Goal: Find specific page/section: Find specific page/section

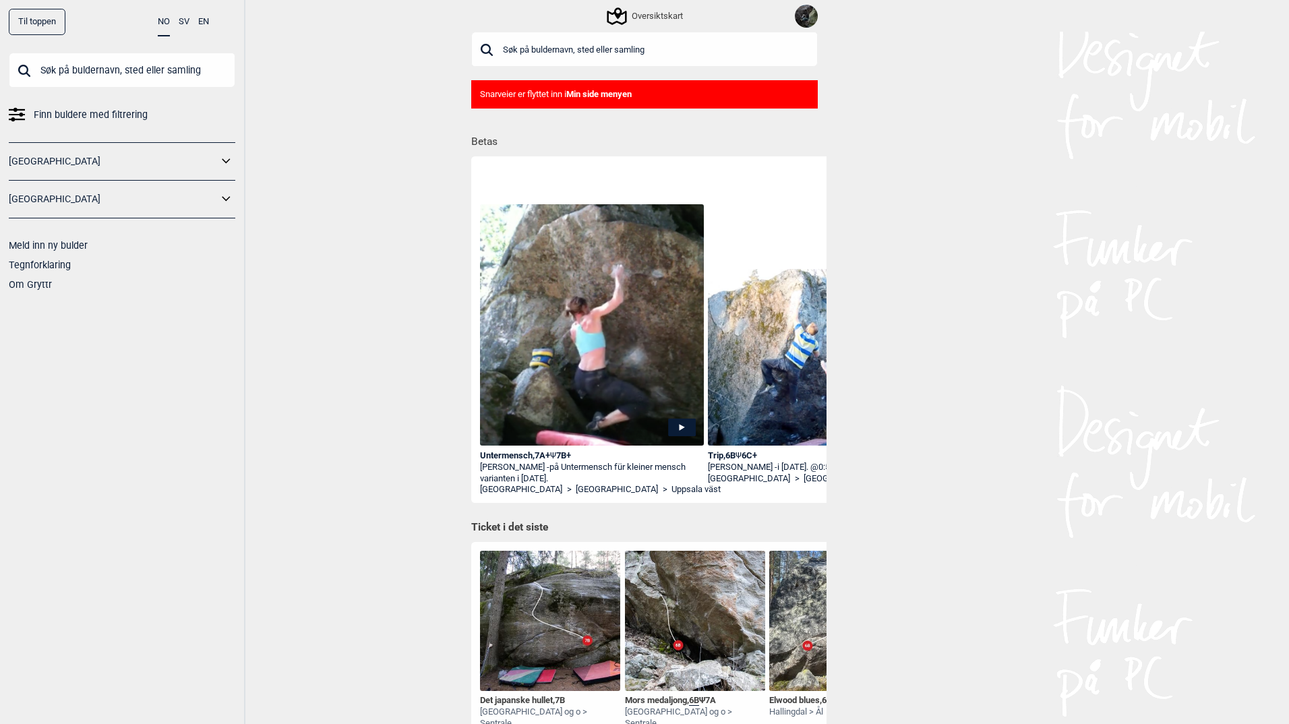
click at [12, 109] on icon at bounding box center [17, 114] width 16 height 16
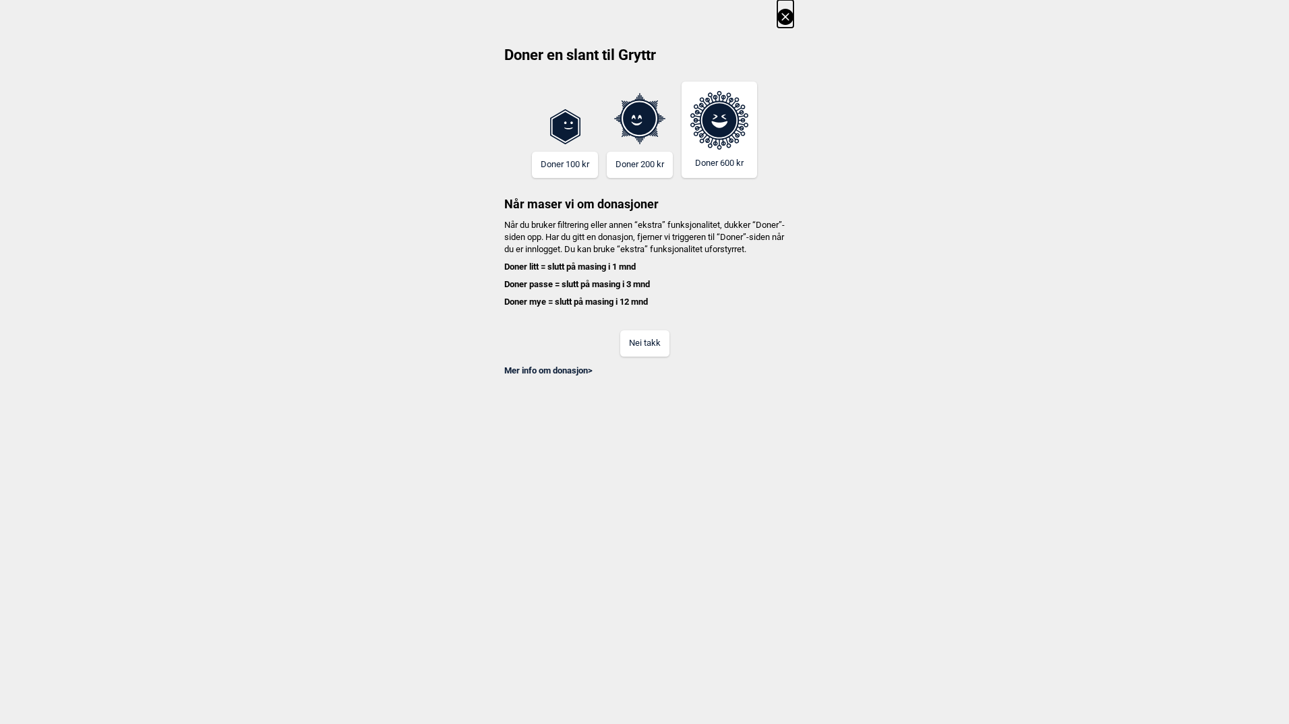
click at [669, 355] on div "Nei takk" at bounding box center [644, 335] width 298 height 44
click at [663, 356] on button "Nei takk" at bounding box center [644, 343] width 49 height 26
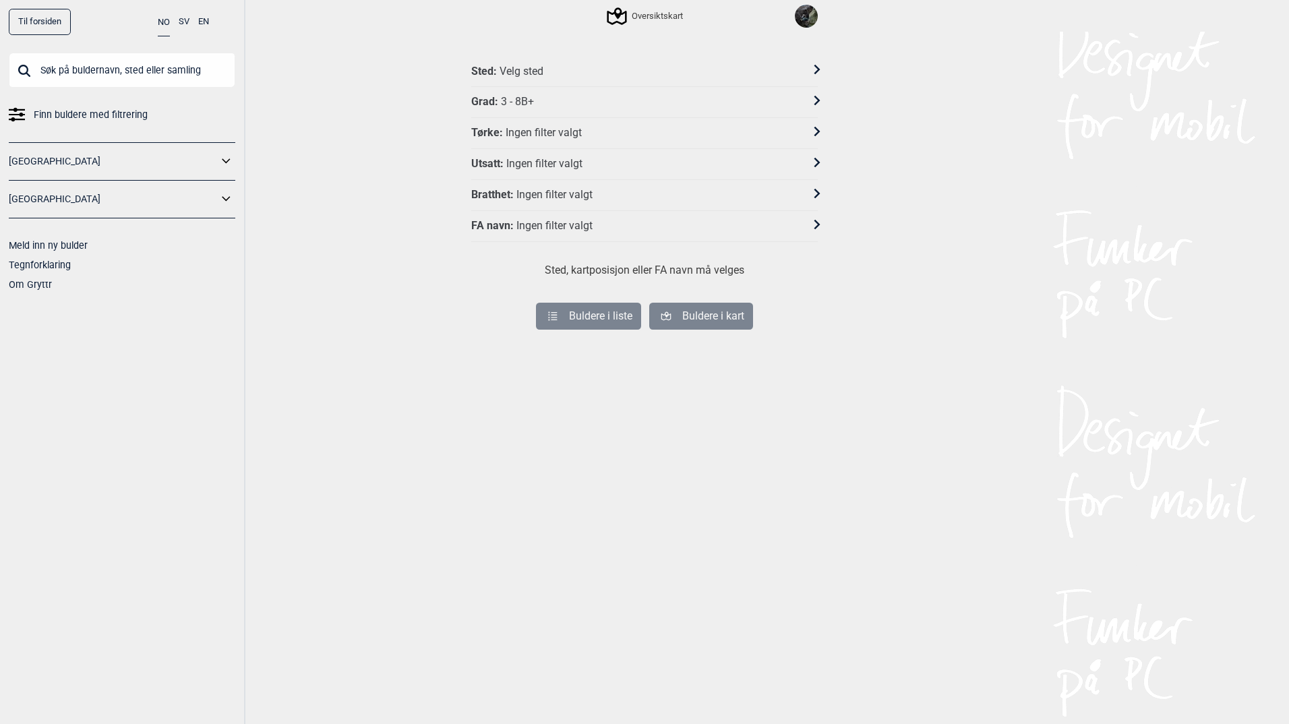
click at [561, 63] on div "Sted : Velg sted" at bounding box center [644, 71] width 346 height 31
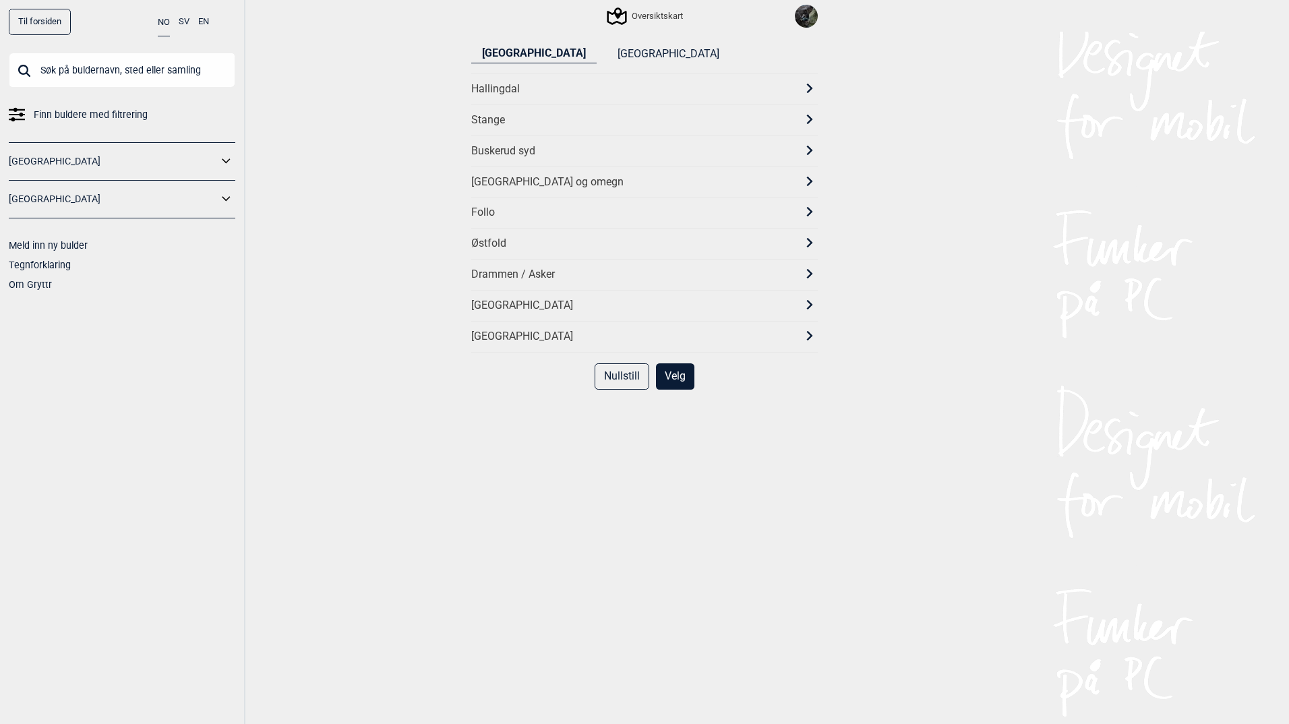
click at [501, 178] on div "[GEOGRAPHIC_DATA] og omegn" at bounding box center [632, 182] width 322 height 14
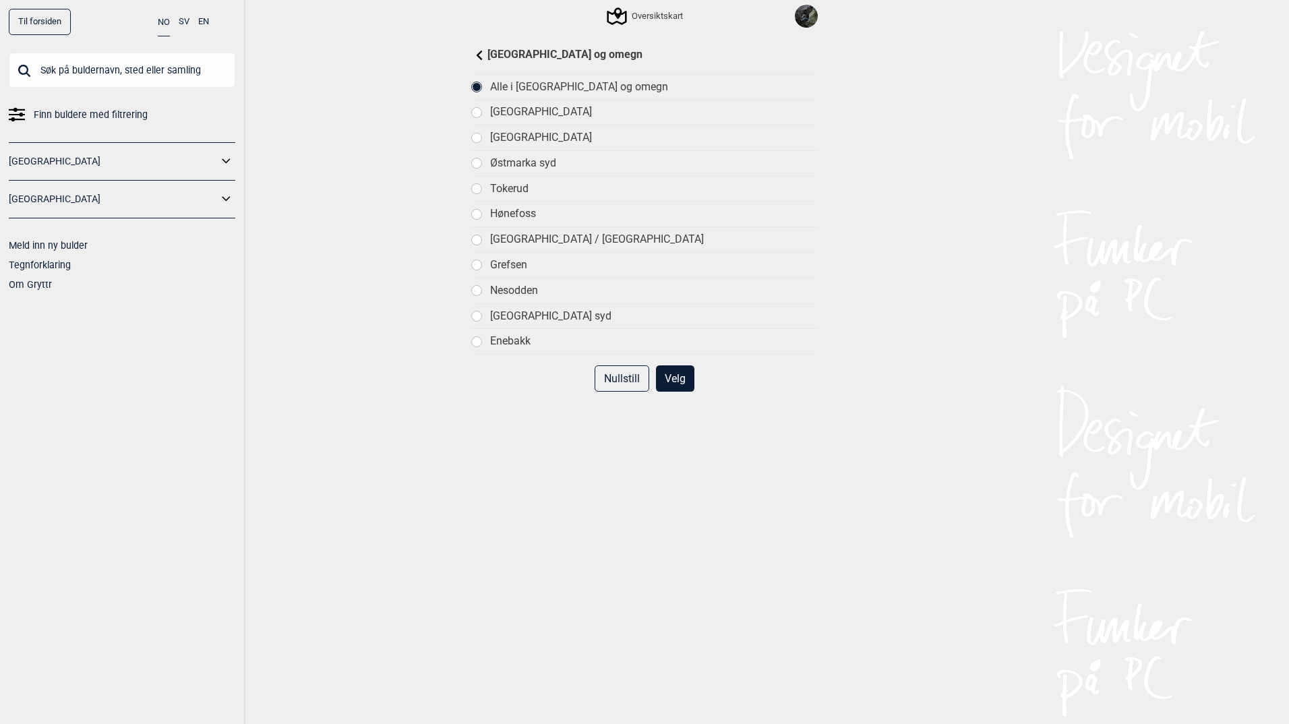
click at [493, 113] on div "[GEOGRAPHIC_DATA]" at bounding box center [654, 112] width 328 height 14
click at [662, 380] on button "Velg" at bounding box center [675, 378] width 38 height 26
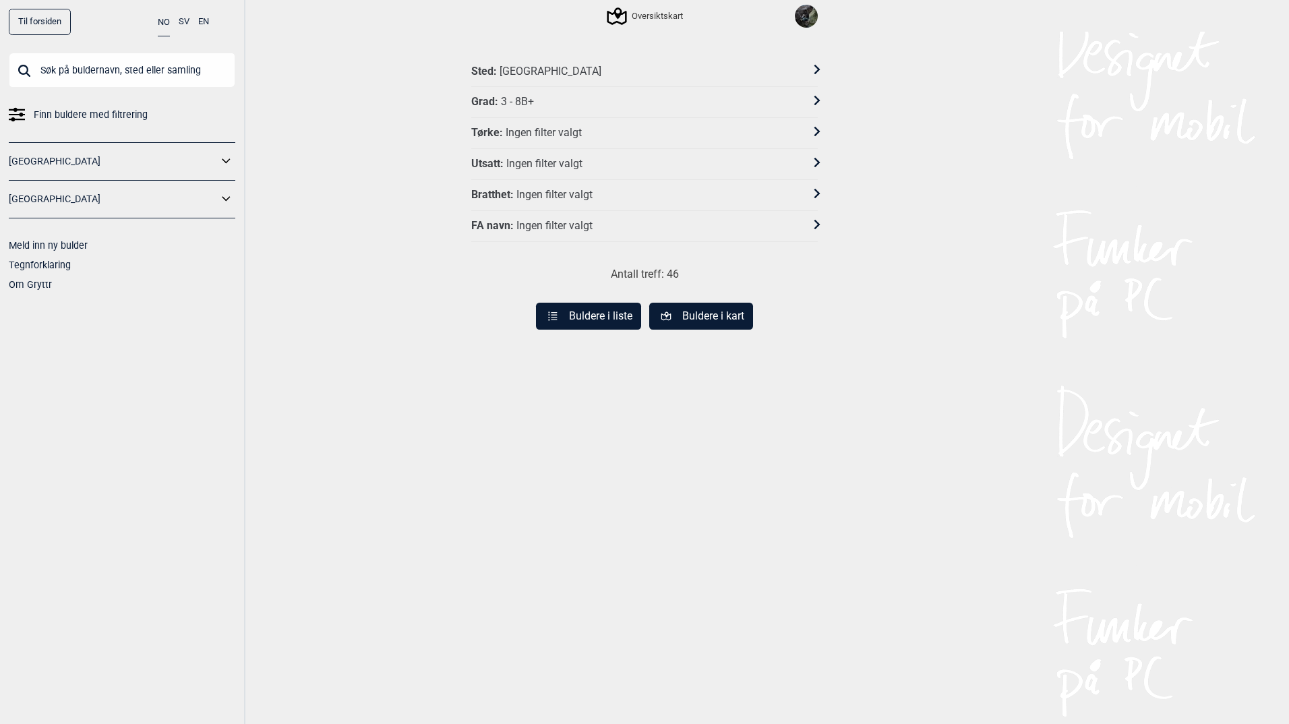
click at [688, 320] on button "Buldere i kart" at bounding box center [701, 316] width 104 height 27
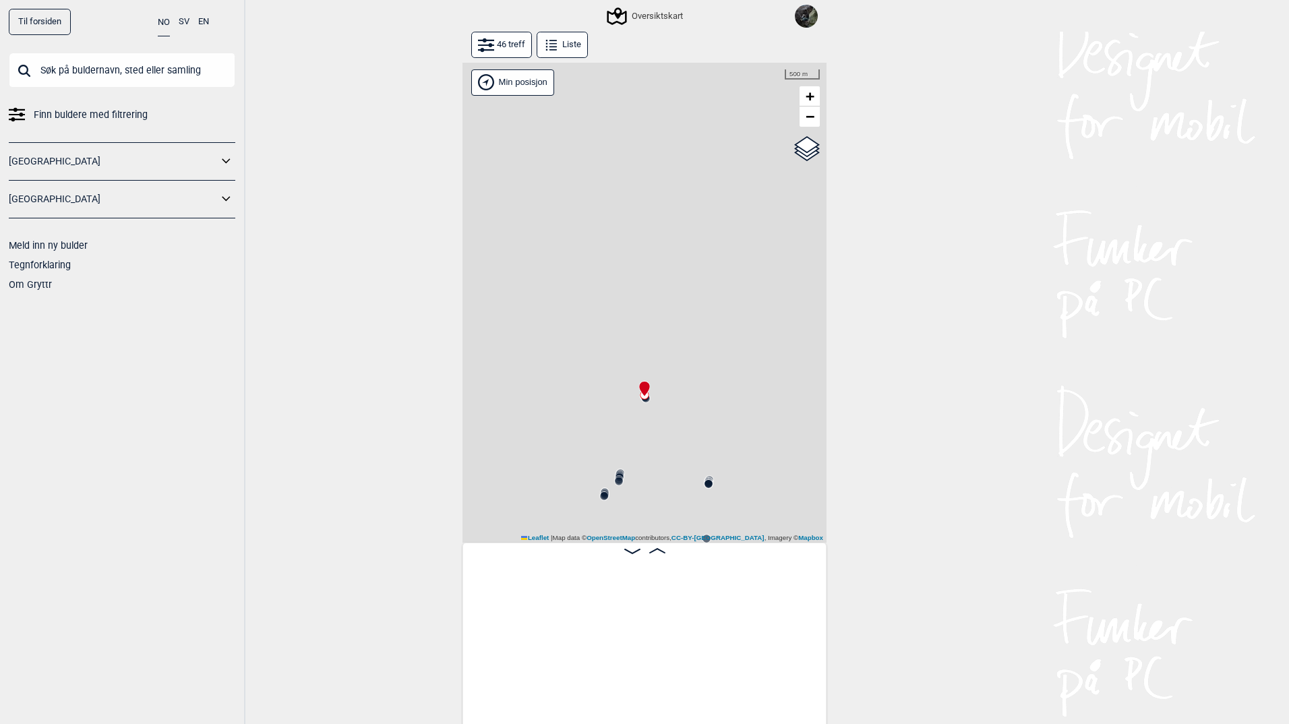
scroll to position [0, 106]
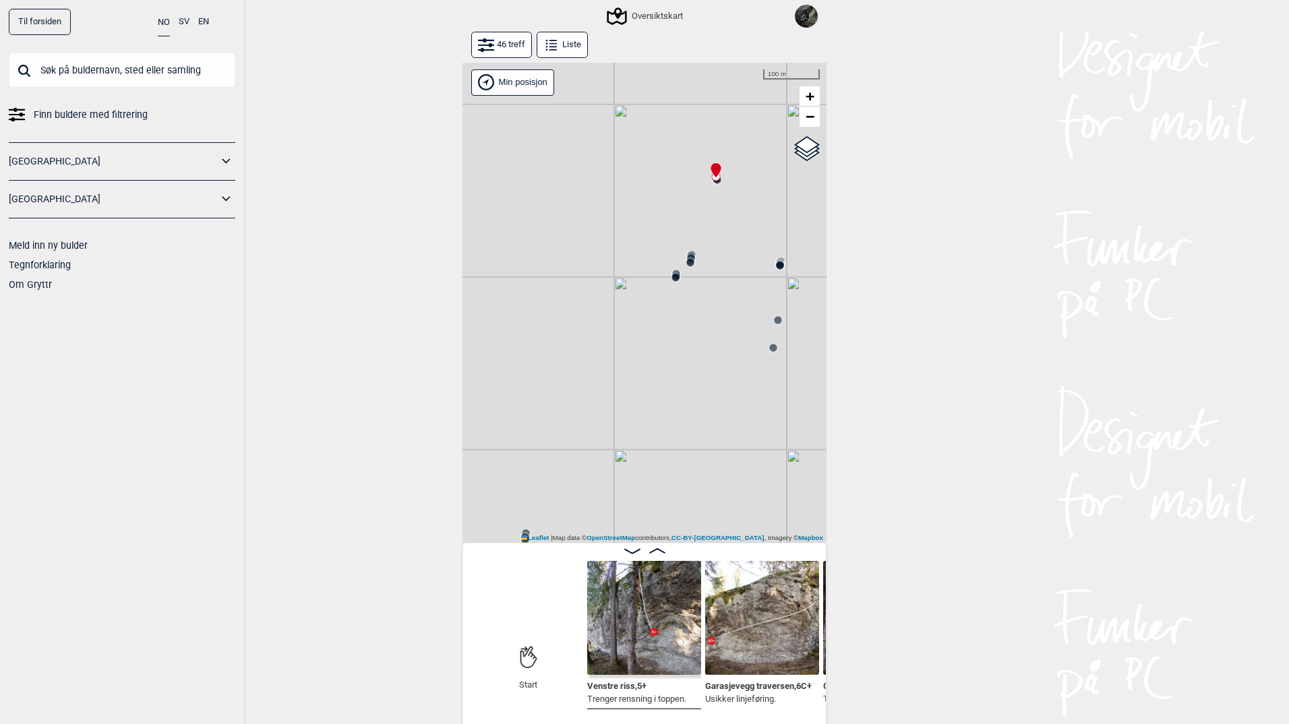
drag, startPoint x: 584, startPoint y: 381, endPoint x: 644, endPoint y: 158, distance: 231.8
click at [644, 158] on div "Gol [GEOGRAPHIC_DATA] Kolomoen [GEOGRAPHIC_DATA] [GEOGRAPHIC_DATA][PERSON_NAME]…" at bounding box center [644, 303] width 364 height 481
drag, startPoint x: 607, startPoint y: 334, endPoint x: 675, endPoint y: 217, distance: 135.0
click at [675, 217] on div "Gol [GEOGRAPHIC_DATA] Kolomoen [GEOGRAPHIC_DATA] [GEOGRAPHIC_DATA][PERSON_NAME]…" at bounding box center [644, 303] width 364 height 481
drag, startPoint x: 643, startPoint y: 402, endPoint x: 762, endPoint y: 427, distance: 121.9
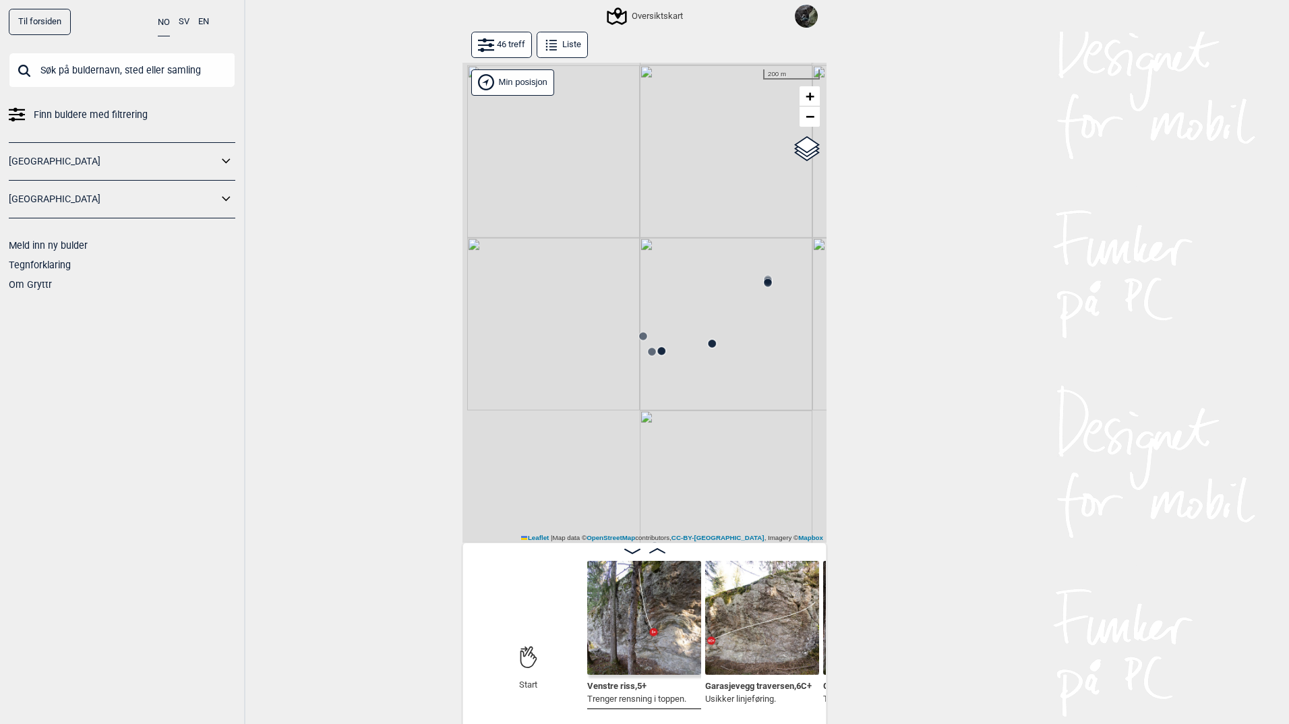
click at [762, 427] on div "Gol [GEOGRAPHIC_DATA] Kolomoen [GEOGRAPHIC_DATA] [GEOGRAPHIC_DATA][PERSON_NAME]…" at bounding box center [644, 303] width 364 height 481
drag, startPoint x: 634, startPoint y: 350, endPoint x: 757, endPoint y: 503, distance: 196.0
click at [757, 503] on div "Gol [GEOGRAPHIC_DATA] Kolomoen [GEOGRAPHIC_DATA] [GEOGRAPHIC_DATA][PERSON_NAME]…" at bounding box center [644, 303] width 364 height 481
drag, startPoint x: 669, startPoint y: 330, endPoint x: 791, endPoint y: 341, distance: 121.8
click at [791, 341] on div "Gol [GEOGRAPHIC_DATA] Kolomoen [GEOGRAPHIC_DATA] [GEOGRAPHIC_DATA][PERSON_NAME]…" at bounding box center [644, 303] width 364 height 481
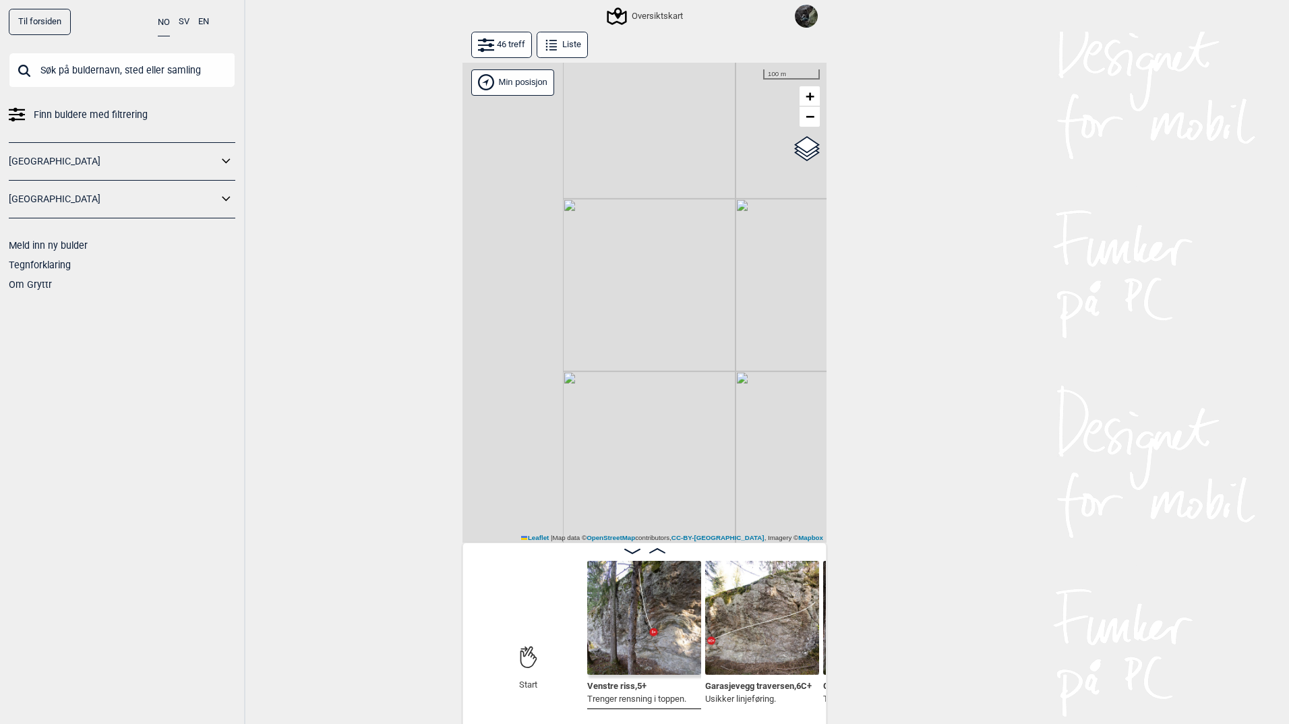
drag, startPoint x: 616, startPoint y: 387, endPoint x: 719, endPoint y: 276, distance: 151.7
click at [719, 276] on div "Gol [GEOGRAPHIC_DATA] Kolomoen [GEOGRAPHIC_DATA] [GEOGRAPHIC_DATA][PERSON_NAME]…" at bounding box center [644, 303] width 364 height 481
drag, startPoint x: 662, startPoint y: 269, endPoint x: 611, endPoint y: 315, distance: 68.2
click at [611, 315] on div "Gol [GEOGRAPHIC_DATA] Kolomoen [GEOGRAPHIC_DATA] [GEOGRAPHIC_DATA][PERSON_NAME]…" at bounding box center [644, 303] width 364 height 481
drag, startPoint x: 667, startPoint y: 439, endPoint x: 590, endPoint y: 324, distance: 139.1
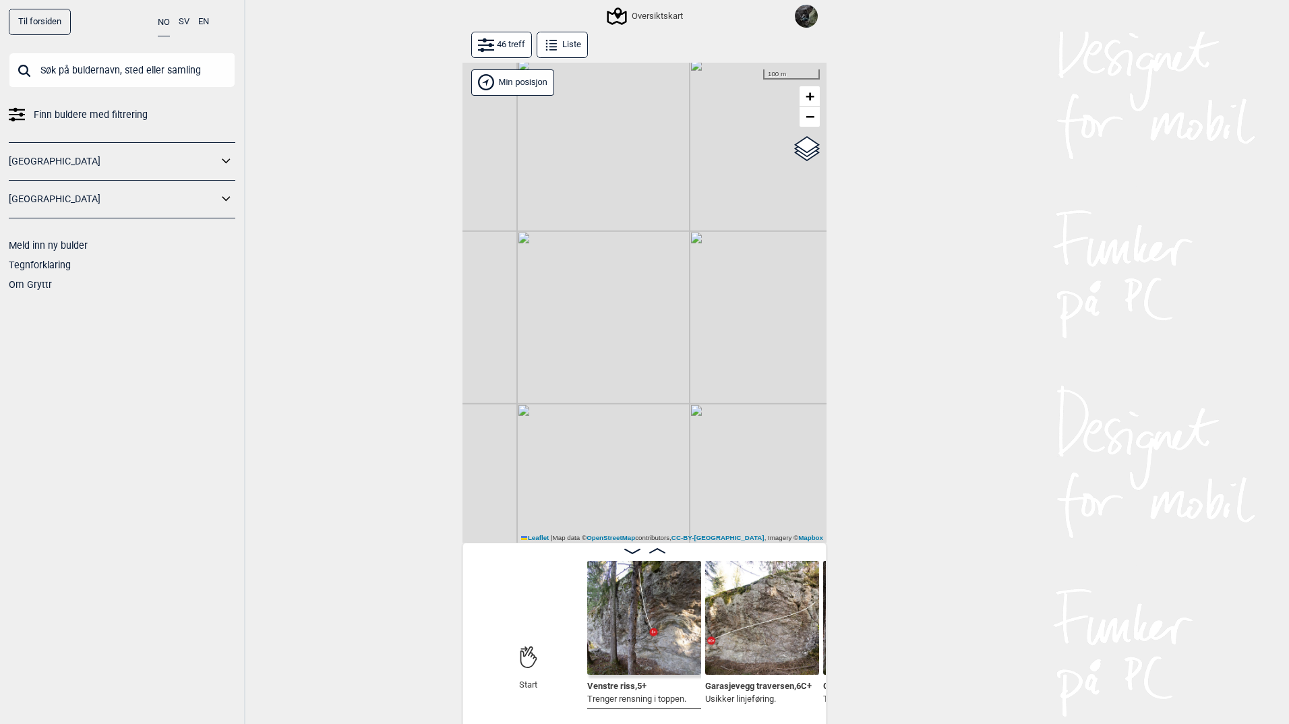
click at [589, 324] on div "Gol [GEOGRAPHIC_DATA] Kolomoen [GEOGRAPHIC_DATA] [GEOGRAPHIC_DATA][PERSON_NAME]…" at bounding box center [644, 303] width 364 height 481
drag, startPoint x: 572, startPoint y: 369, endPoint x: 774, endPoint y: 257, distance: 230.2
click at [774, 257] on div "Gol [GEOGRAPHIC_DATA] Kolomoen [GEOGRAPHIC_DATA] [GEOGRAPHIC_DATA][PERSON_NAME]…" at bounding box center [644, 303] width 364 height 481
drag, startPoint x: 696, startPoint y: 378, endPoint x: 580, endPoint y: 354, distance: 118.4
click at [580, 354] on div "Gol [GEOGRAPHIC_DATA] Kolomoen [GEOGRAPHIC_DATA] [GEOGRAPHIC_DATA][PERSON_NAME]…" at bounding box center [644, 303] width 364 height 481
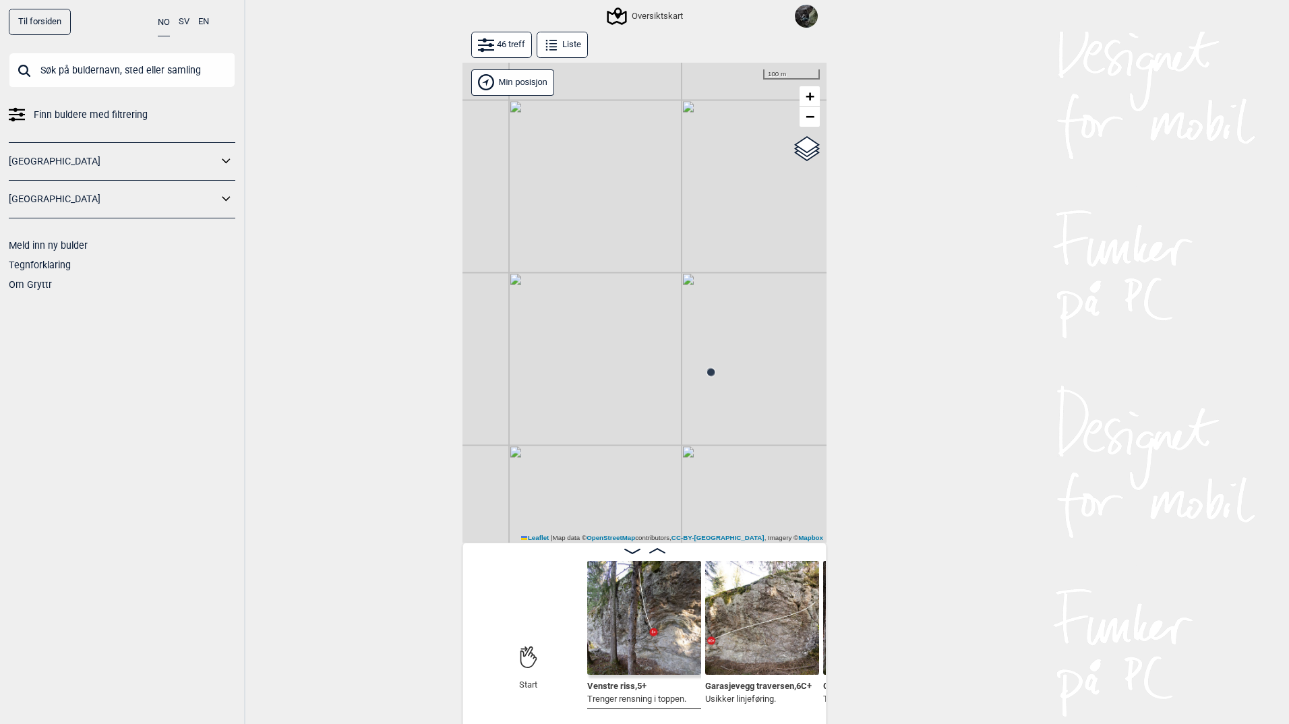
drag, startPoint x: 638, startPoint y: 333, endPoint x: 576, endPoint y: 266, distance: 91.1
click at [555, 249] on div "Gol [GEOGRAPHIC_DATA] Kolomoen [GEOGRAPHIC_DATA] [GEOGRAPHIC_DATA][PERSON_NAME]…" at bounding box center [644, 303] width 364 height 481
click at [682, 354] on circle at bounding box center [686, 353] width 8 height 8
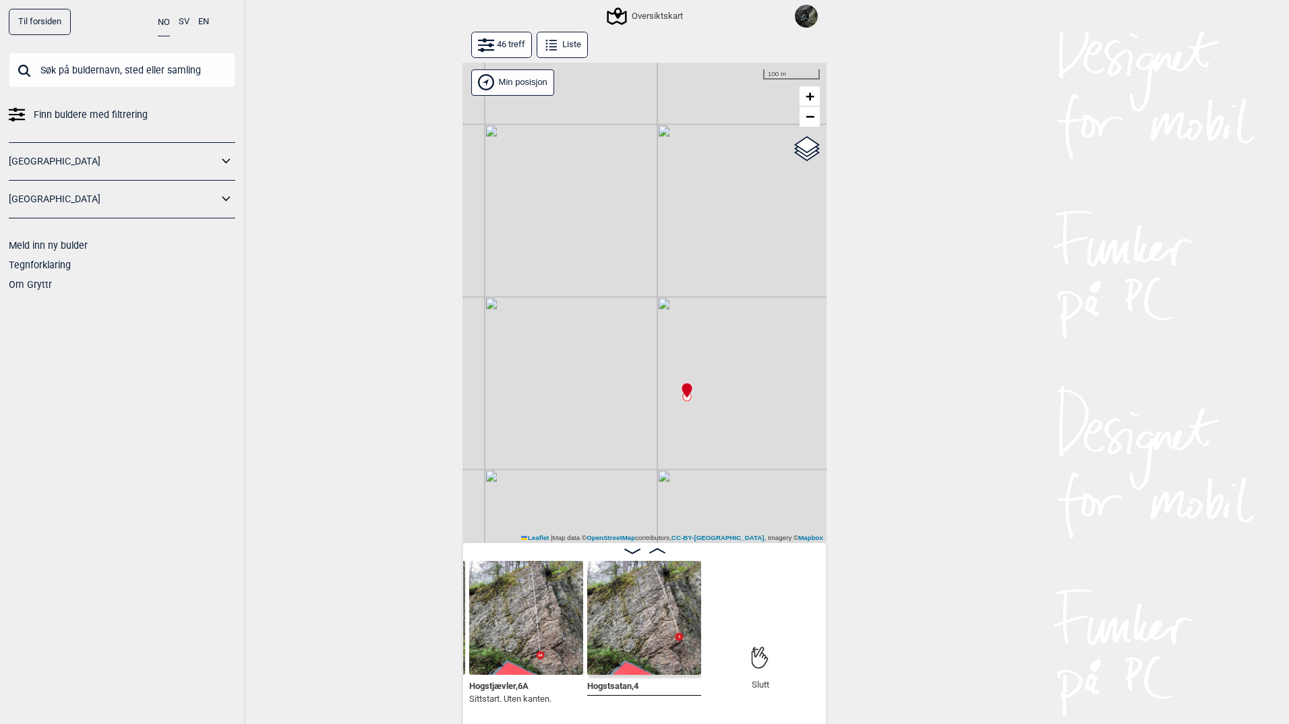
drag, startPoint x: 629, startPoint y: 247, endPoint x: 713, endPoint y: 409, distance: 182.4
click at [713, 412] on div "Gol [GEOGRAPHIC_DATA] Kolomoen [GEOGRAPHIC_DATA] [GEOGRAPHIC_DATA][PERSON_NAME]…" at bounding box center [644, 303] width 364 height 481
click at [721, 251] on circle at bounding box center [724, 251] width 8 height 8
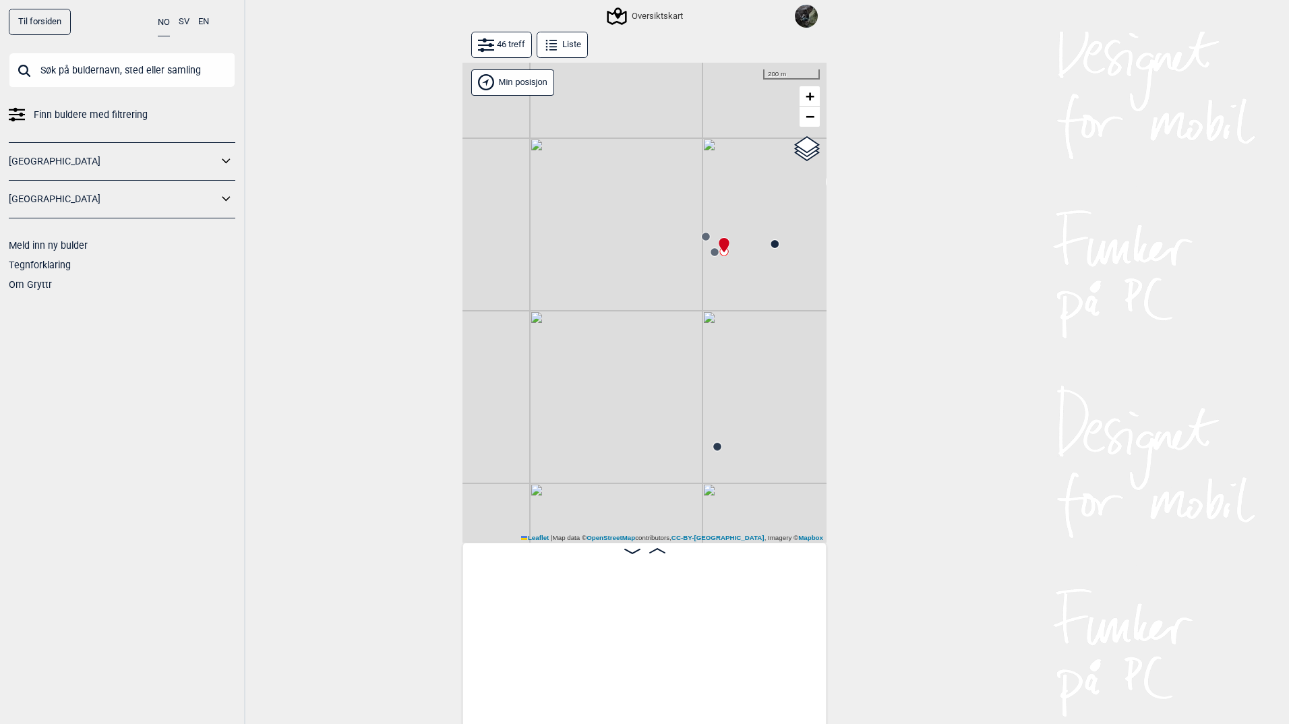
scroll to position [0, 4226]
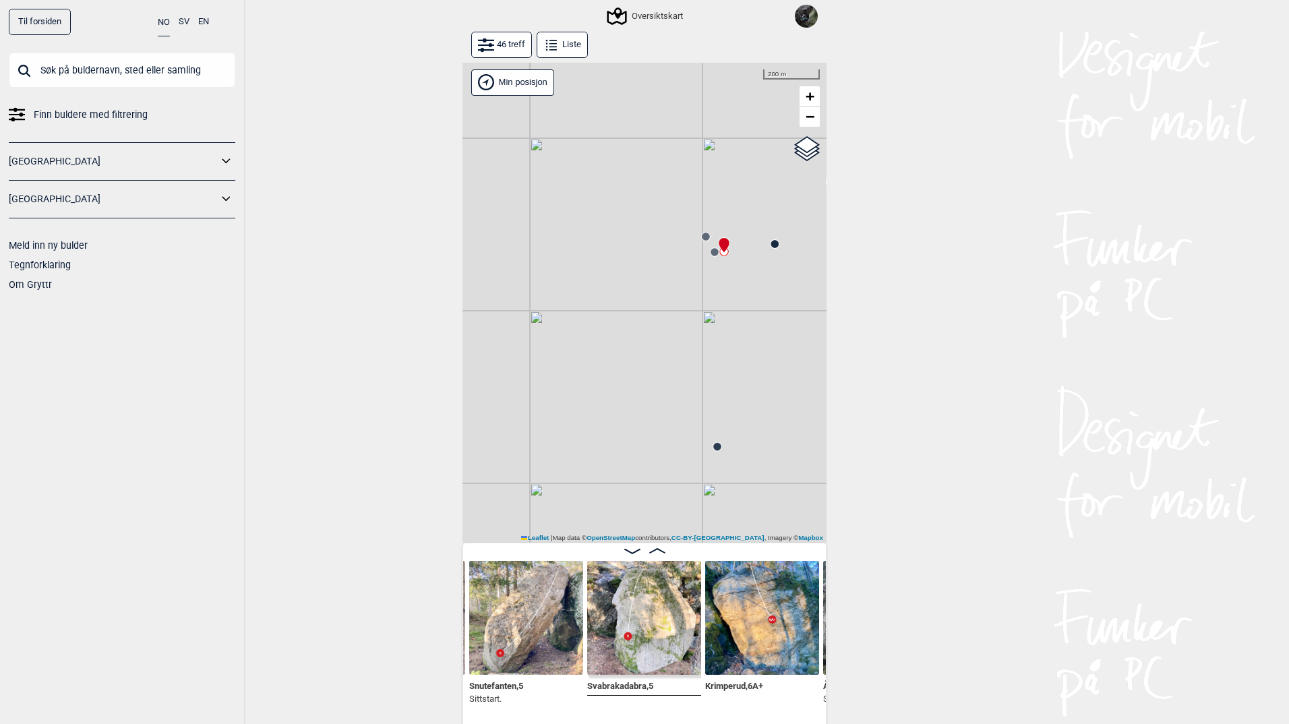
click at [770, 244] on circle at bounding box center [774, 244] width 8 height 8
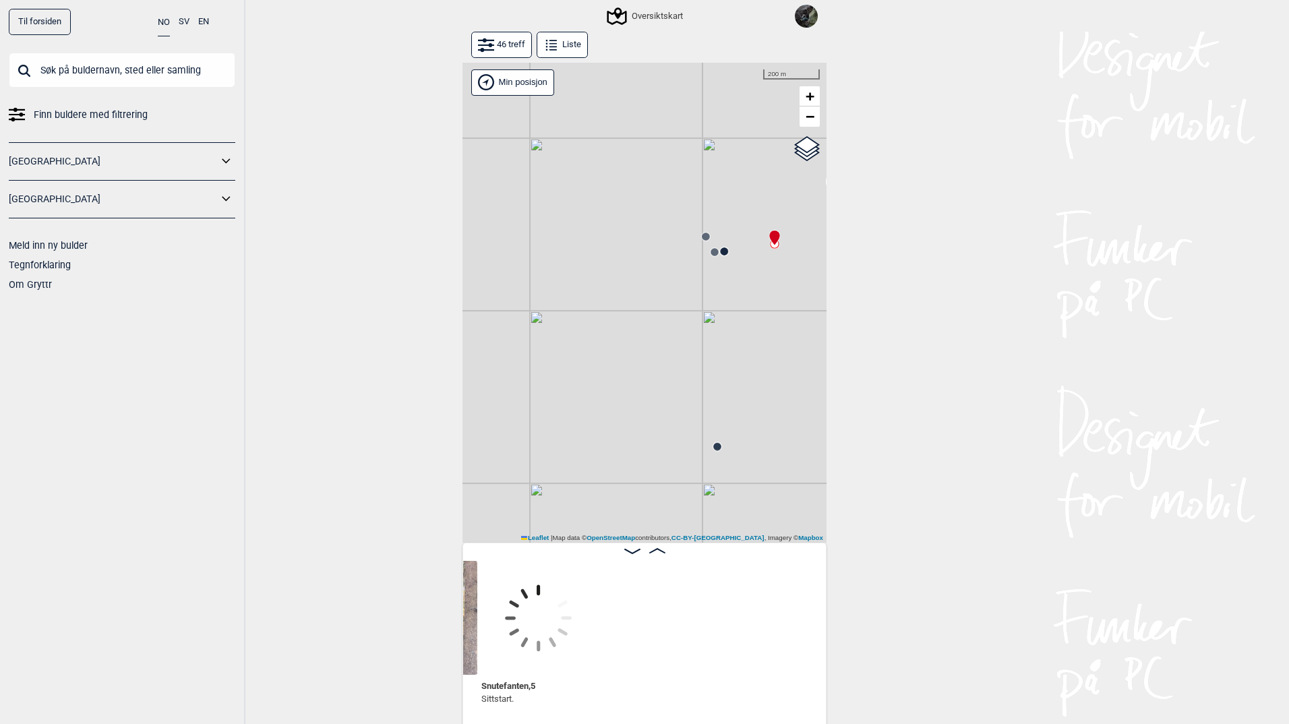
scroll to position [0, 3885]
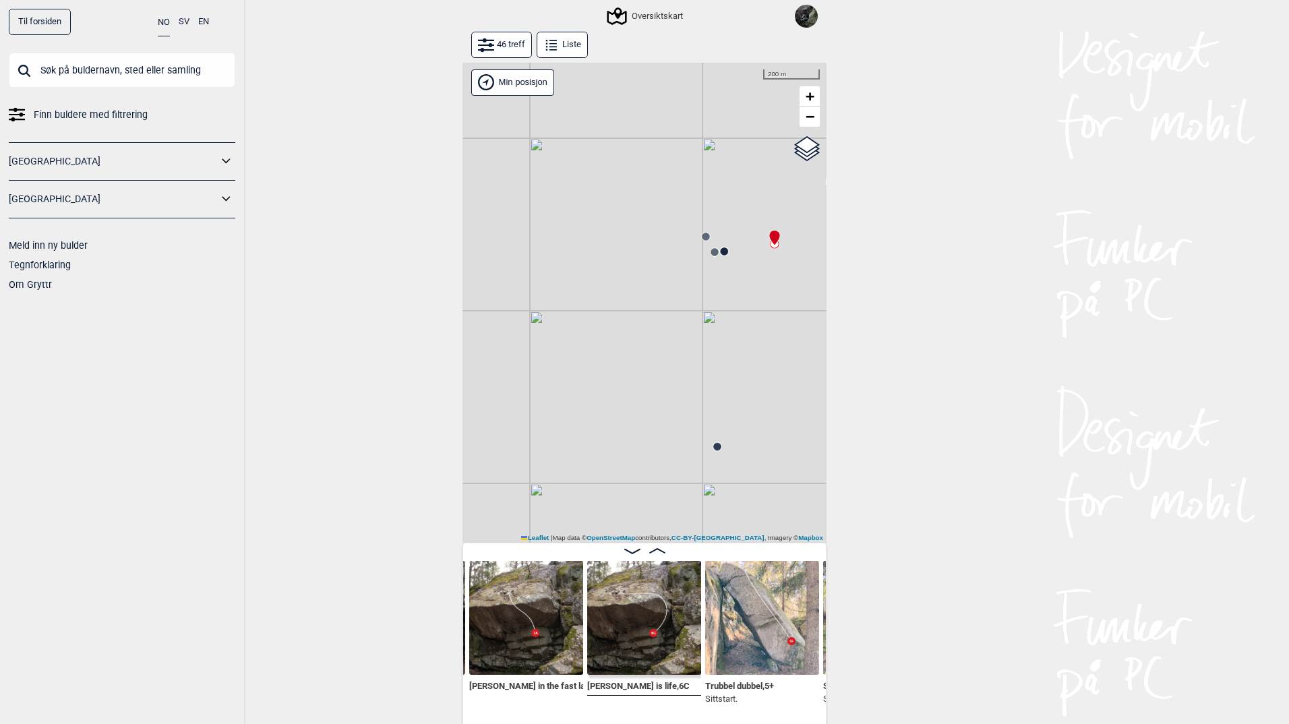
click at [703, 235] on circle at bounding box center [706, 237] width 8 height 8
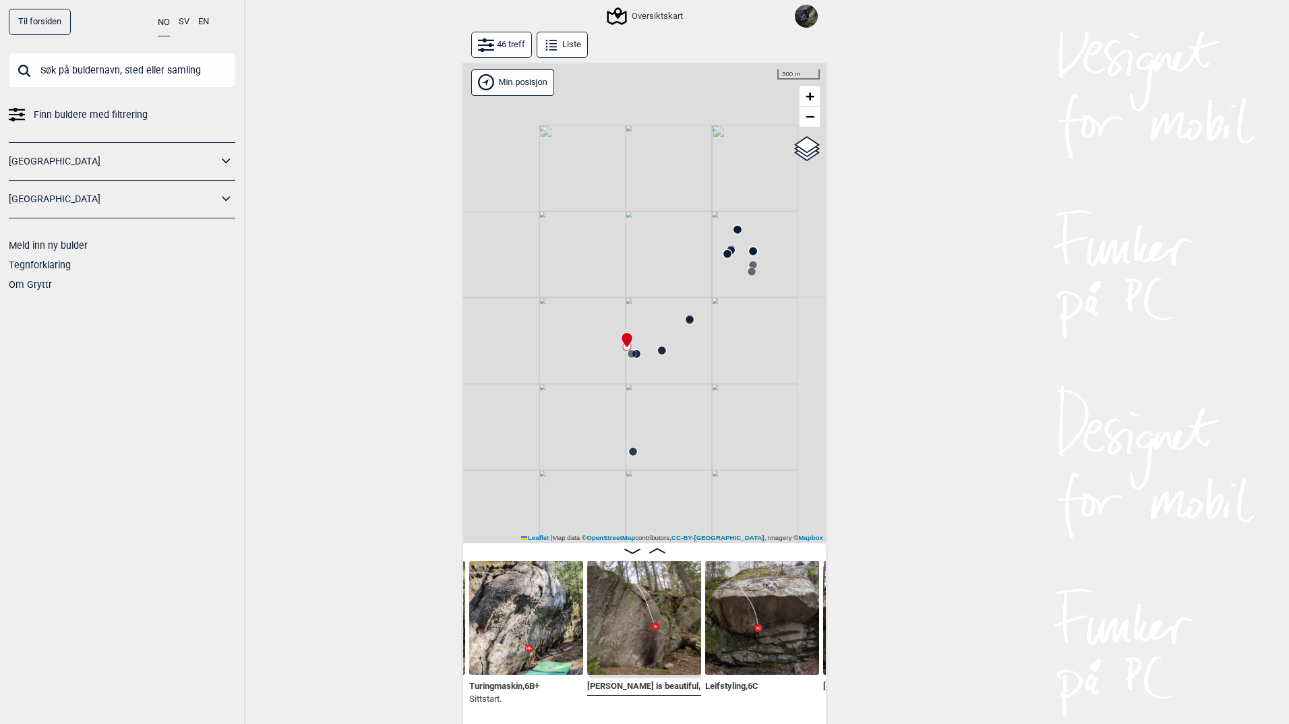
drag, startPoint x: 551, startPoint y: 441, endPoint x: 661, endPoint y: 326, distance: 158.7
click at [661, 326] on div "Gol [GEOGRAPHIC_DATA] Kolomoen [GEOGRAPHIC_DATA] [GEOGRAPHIC_DATA][PERSON_NAME]…" at bounding box center [644, 303] width 364 height 481
drag, startPoint x: 580, startPoint y: 368, endPoint x: 713, endPoint y: 374, distance: 133.6
click at [713, 374] on div "Gol [GEOGRAPHIC_DATA] Kolomoen [GEOGRAPHIC_DATA] [GEOGRAPHIC_DATA][PERSON_NAME]…" at bounding box center [644, 303] width 364 height 481
drag, startPoint x: 701, startPoint y: 345, endPoint x: 541, endPoint y: 398, distance: 169.0
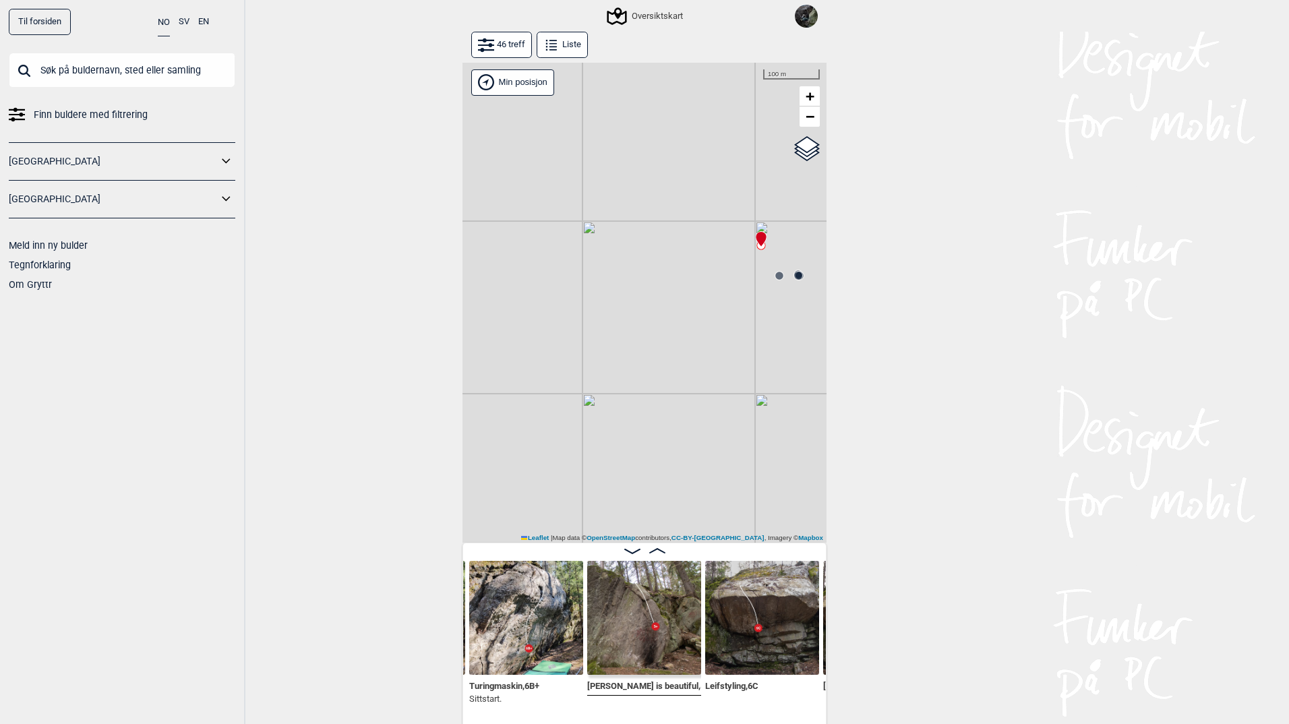
click at [541, 398] on div "Gol [GEOGRAPHIC_DATA] Kolomoen [GEOGRAPHIC_DATA] [GEOGRAPHIC_DATA][PERSON_NAME]…" at bounding box center [644, 303] width 364 height 481
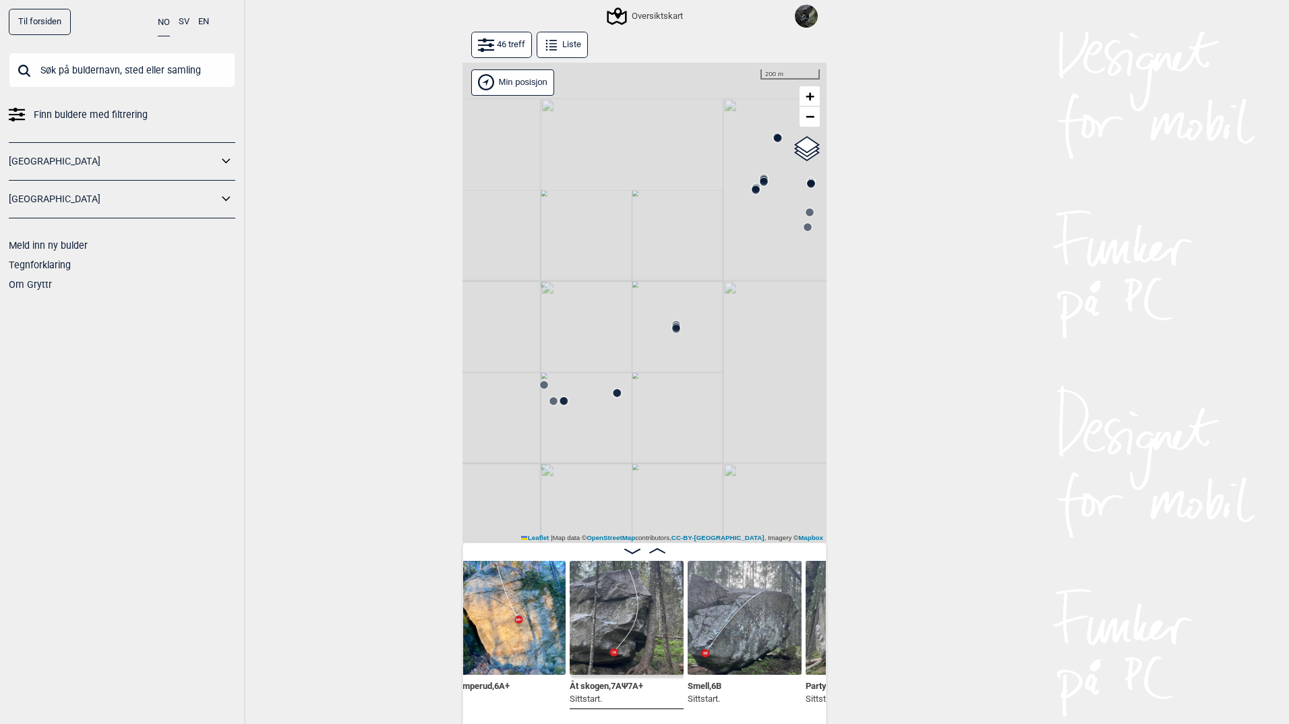
scroll to position [0, 4531]
